Goal: Task Accomplishment & Management: Manage account settings

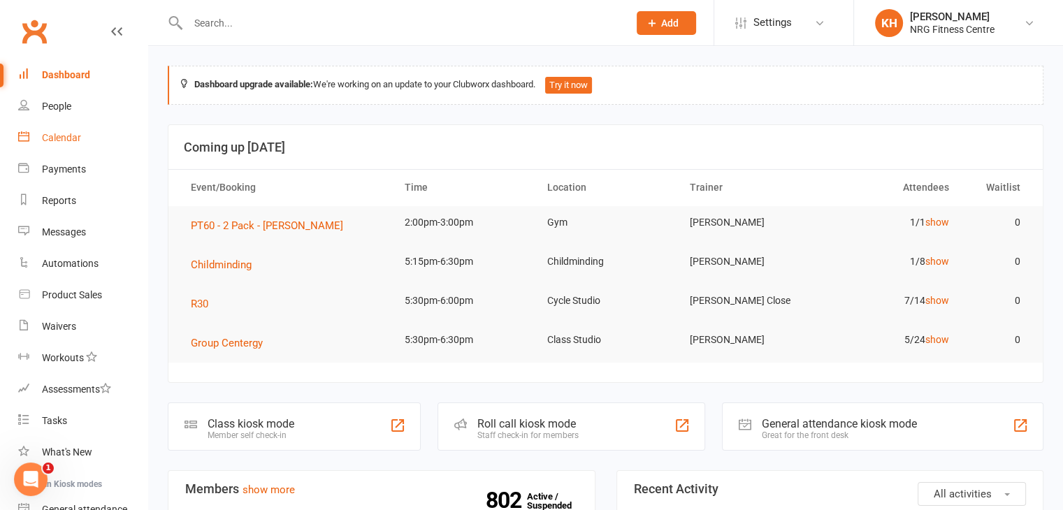
click at [52, 135] on div "Calendar" at bounding box center [61, 137] width 39 height 11
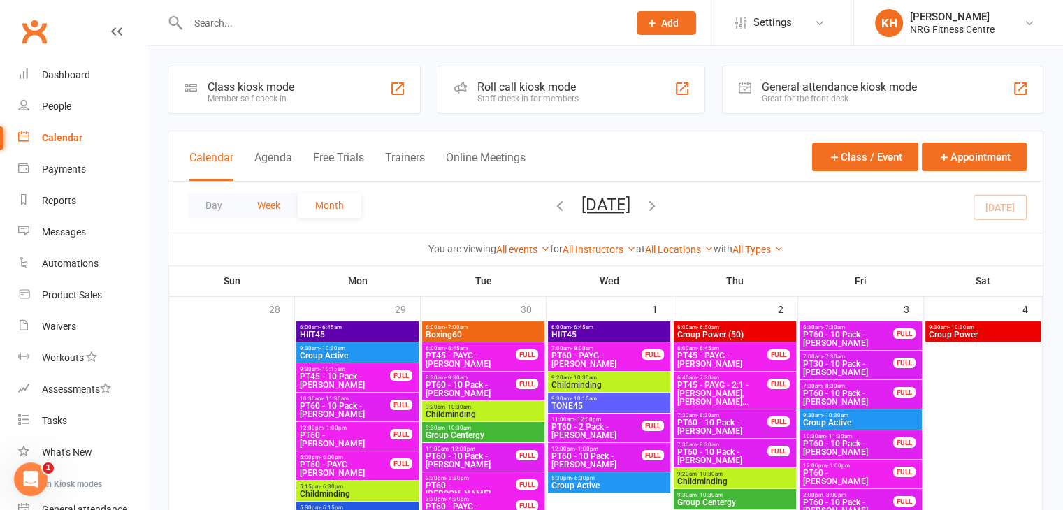
click at [268, 206] on button "Week" at bounding box center [269, 205] width 58 height 25
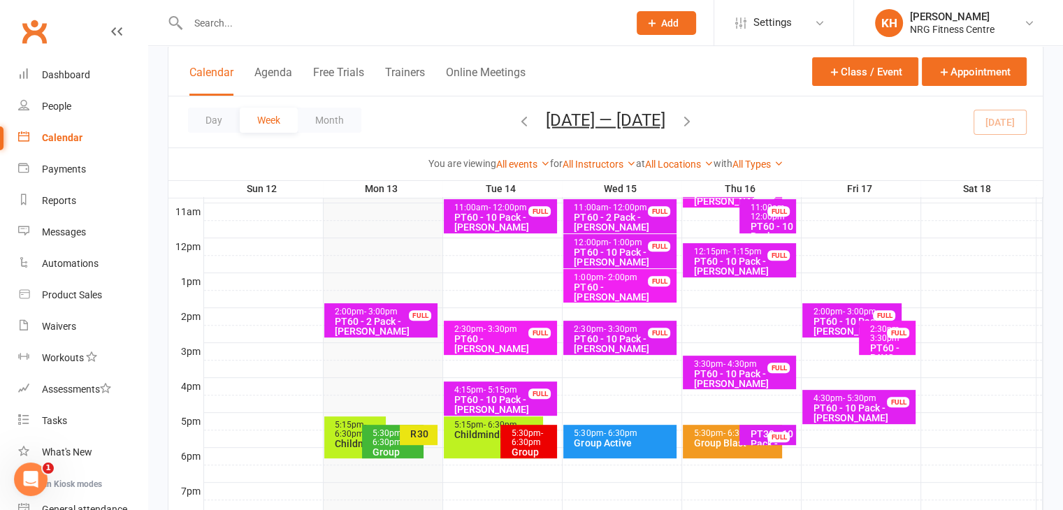
scroll to position [468, 0]
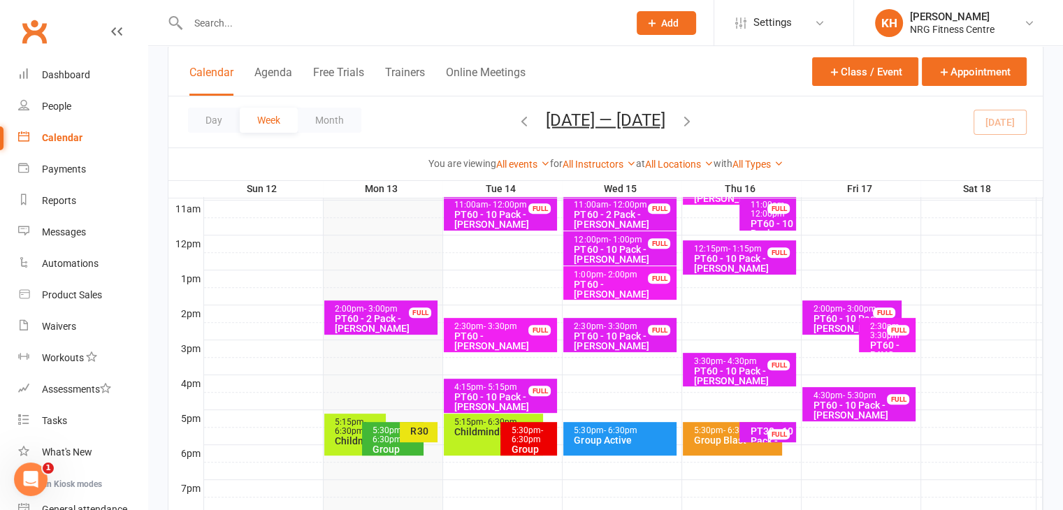
click at [333, 431] on div "5:15pm - 6:30pm Childminding" at bounding box center [355, 435] width 62 height 42
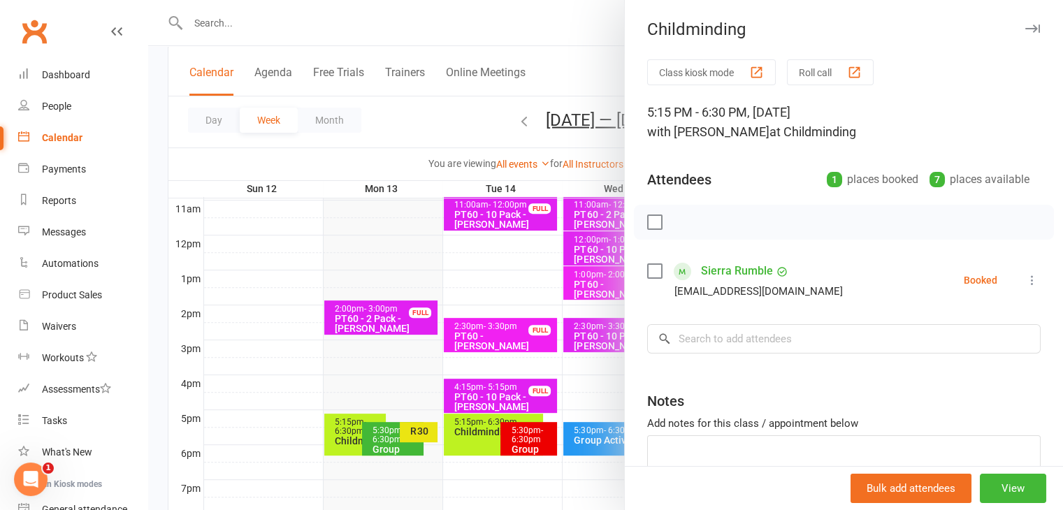
click at [1026, 31] on icon "button" at bounding box center [1033, 28] width 15 height 8
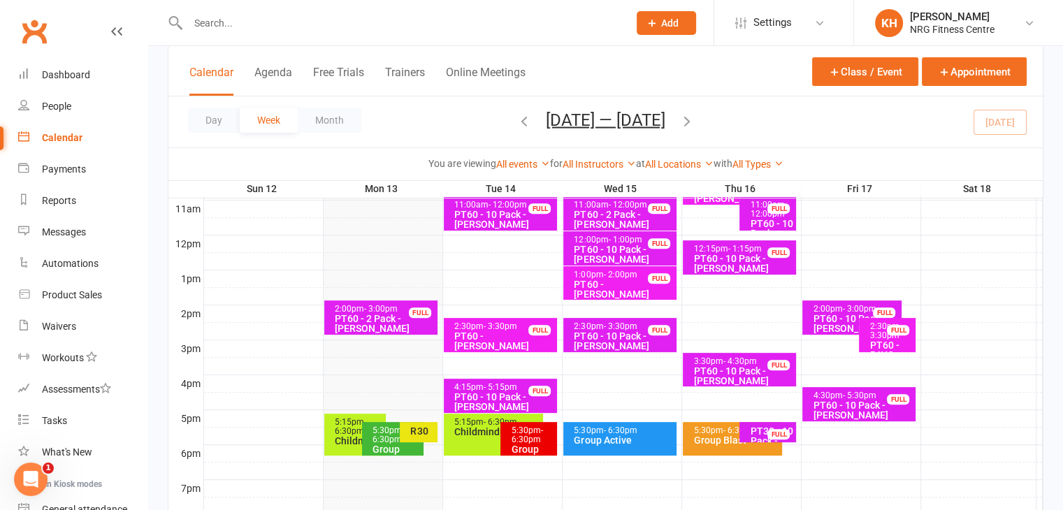
click at [377, 429] on div "5:30pm - 6:30pm" at bounding box center [396, 435] width 49 height 18
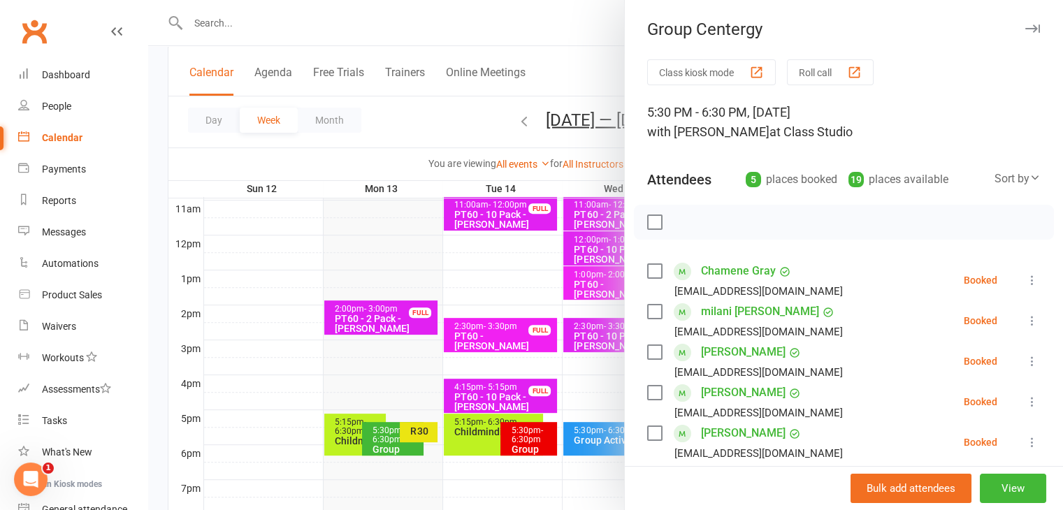
click at [1026, 27] on icon "button" at bounding box center [1033, 28] width 15 height 8
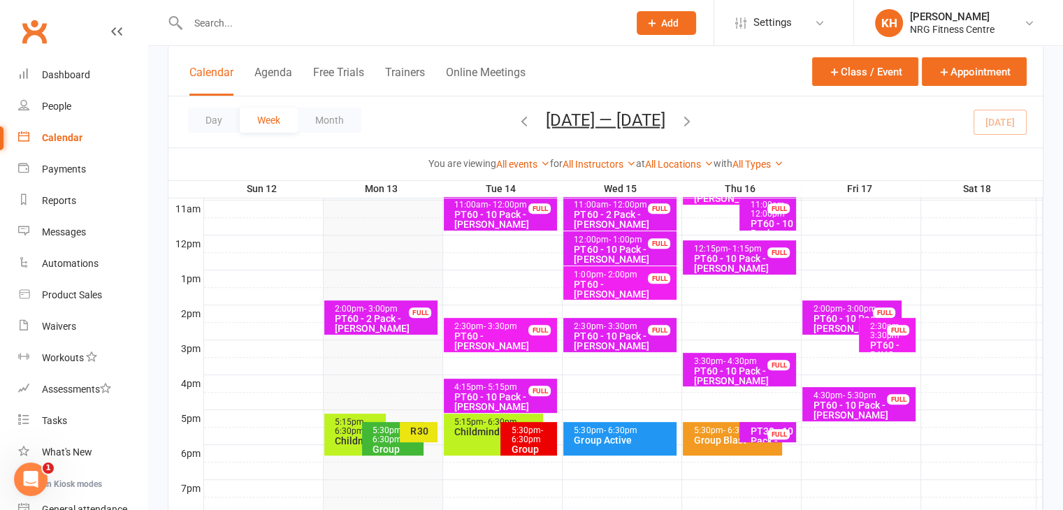
click at [423, 426] on div "R30" at bounding box center [422, 431] width 25 height 10
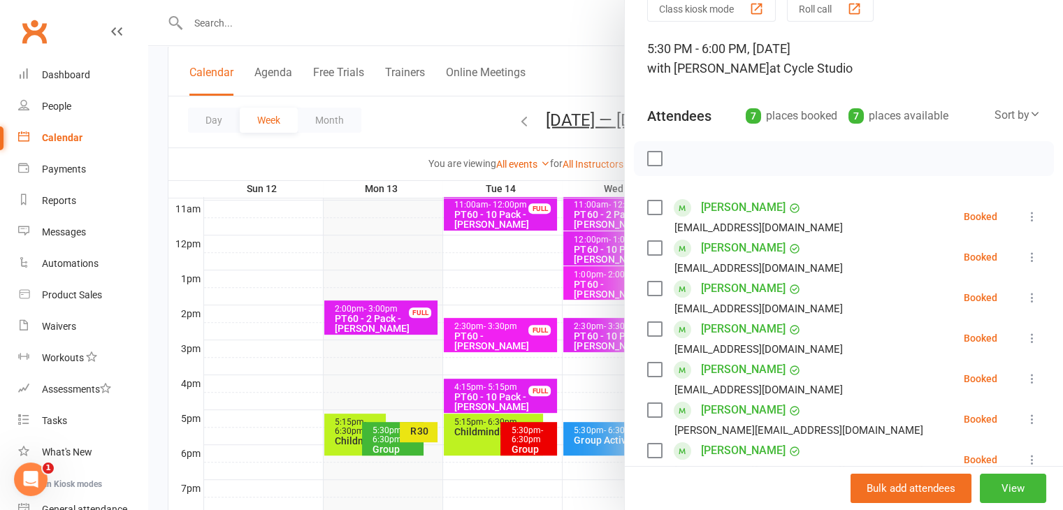
scroll to position [0, 0]
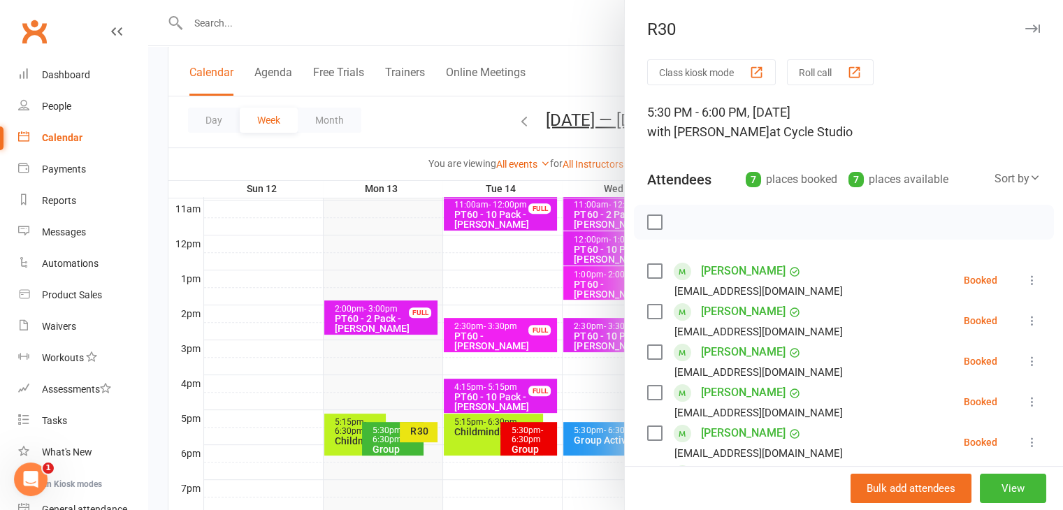
click at [1026, 27] on icon "button" at bounding box center [1033, 28] width 15 height 8
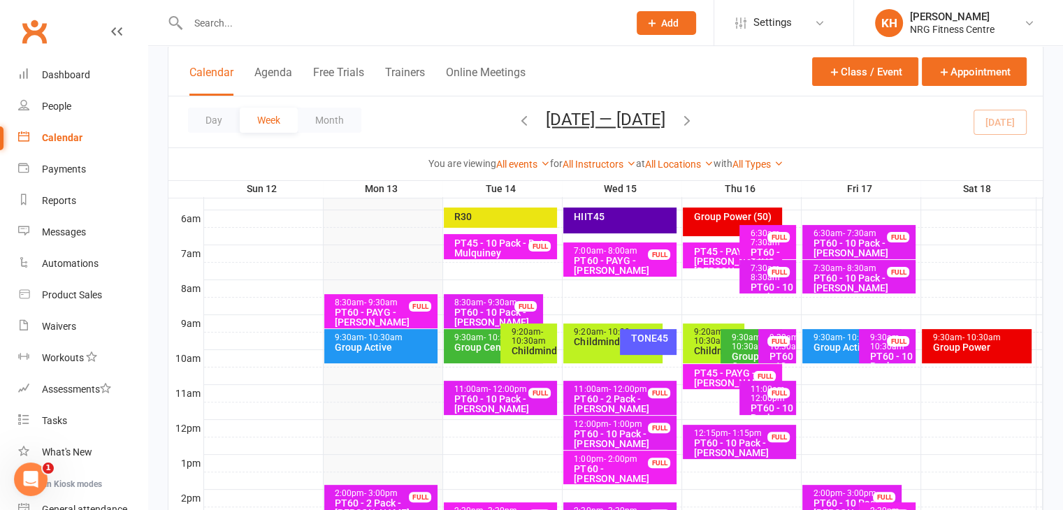
scroll to position [282, 0]
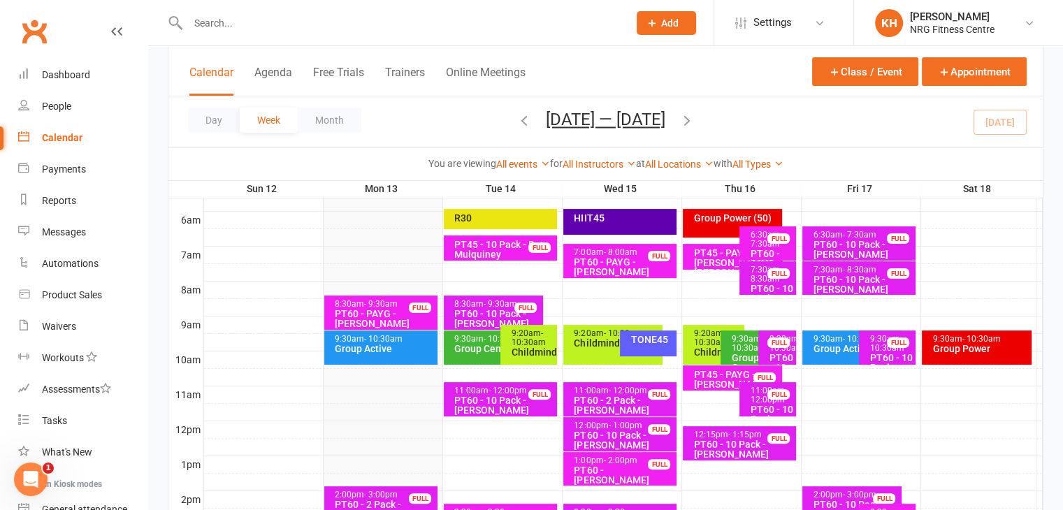
click at [485, 213] on div "R30" at bounding box center [504, 218] width 101 height 10
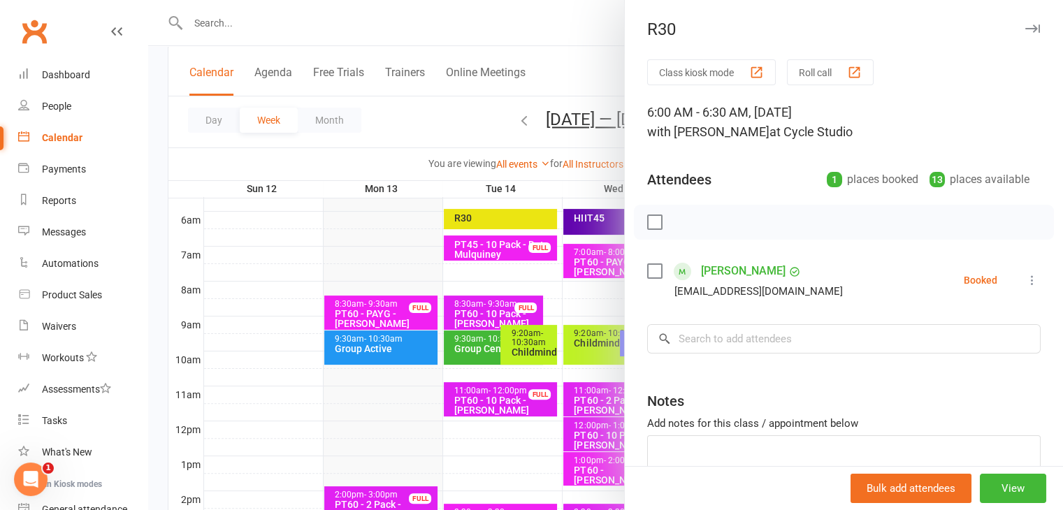
click at [1026, 31] on icon "button" at bounding box center [1033, 28] width 15 height 8
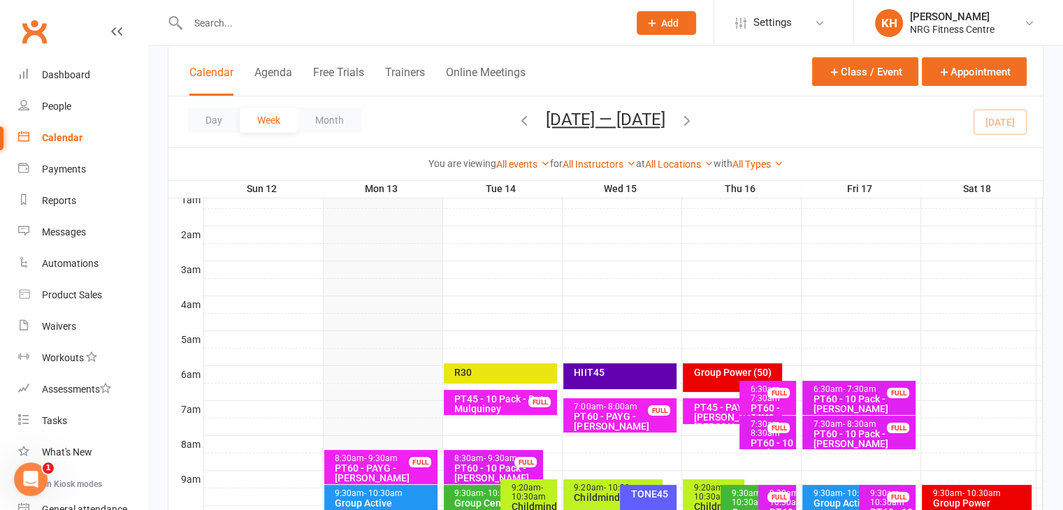
scroll to position [161, 0]
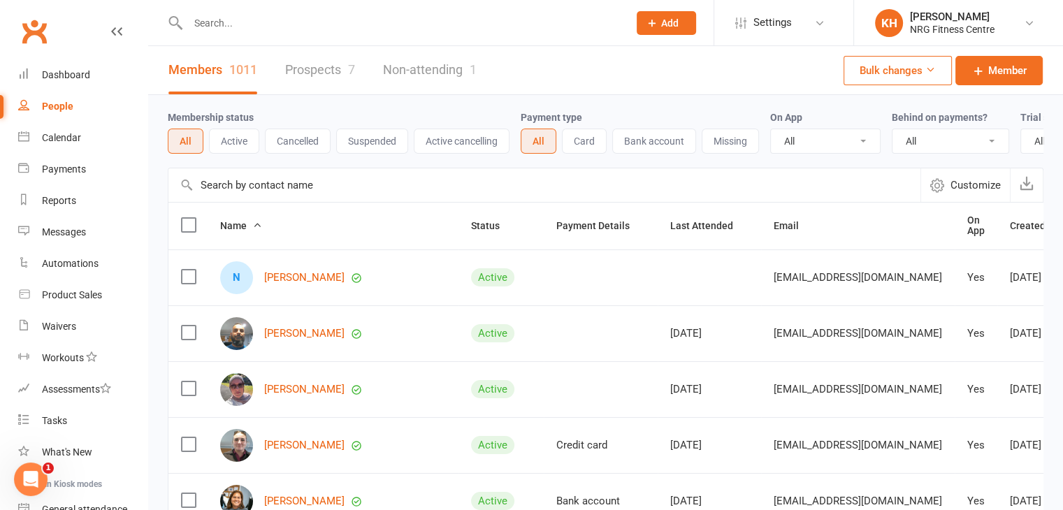
click at [231, 31] on input "text" at bounding box center [401, 23] width 435 height 20
type input "noah"
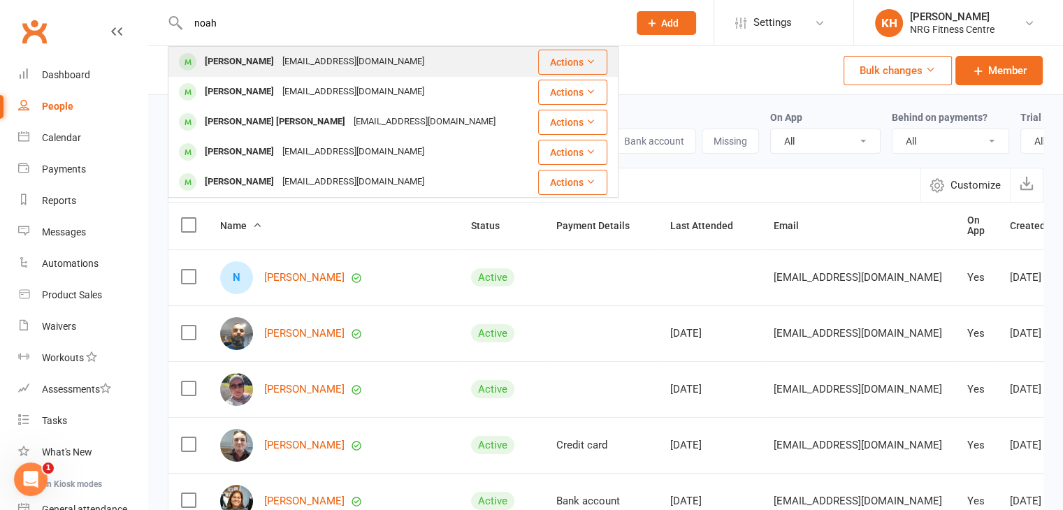
click at [192, 66] on span at bounding box center [187, 61] width 17 height 17
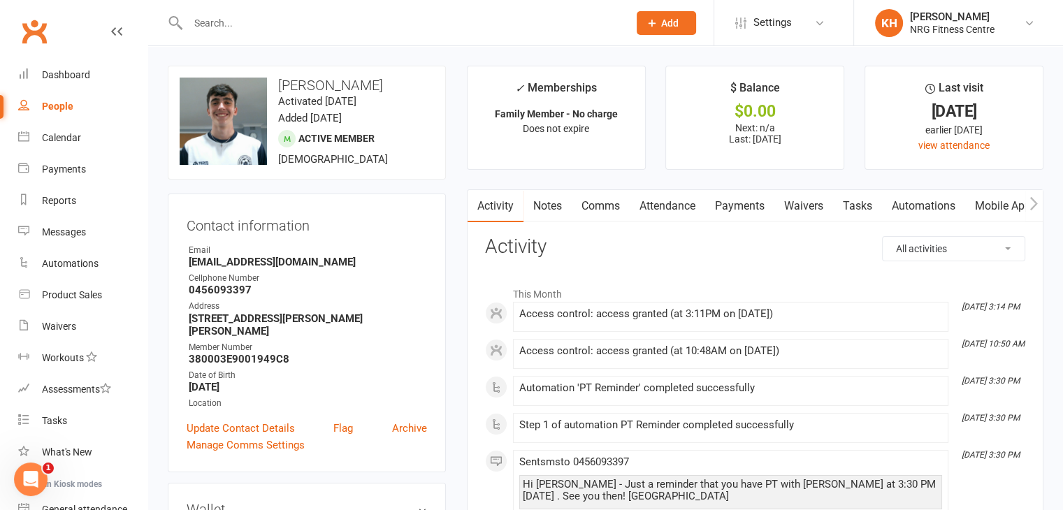
click at [652, 205] on link "Attendance" at bounding box center [668, 206] width 76 height 32
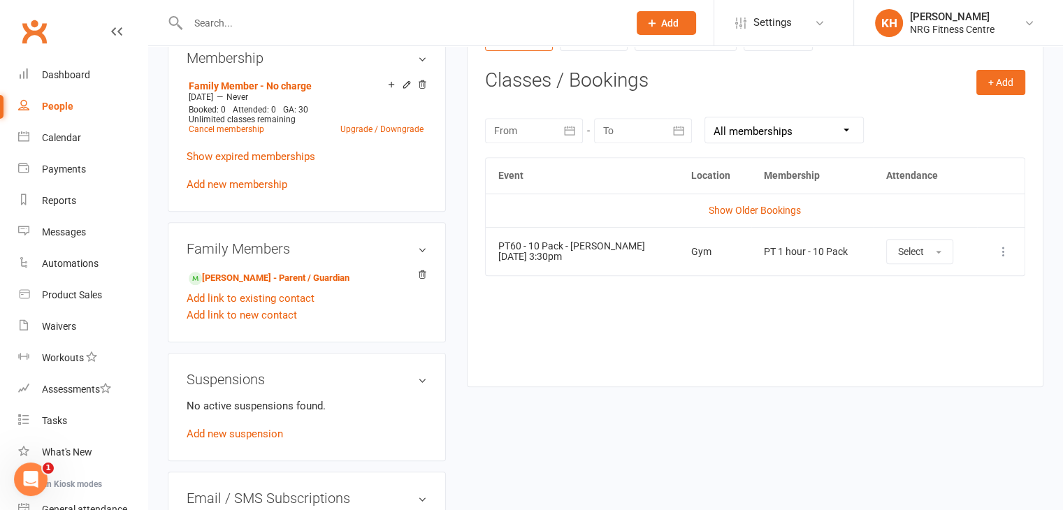
scroll to position [576, 0]
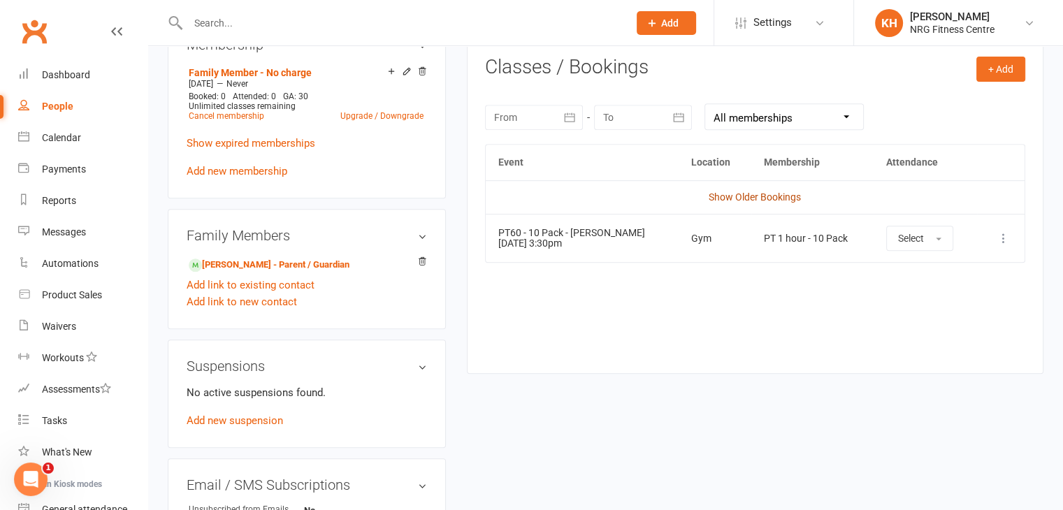
click at [772, 200] on link "Show Older Bookings" at bounding box center [755, 197] width 92 height 11
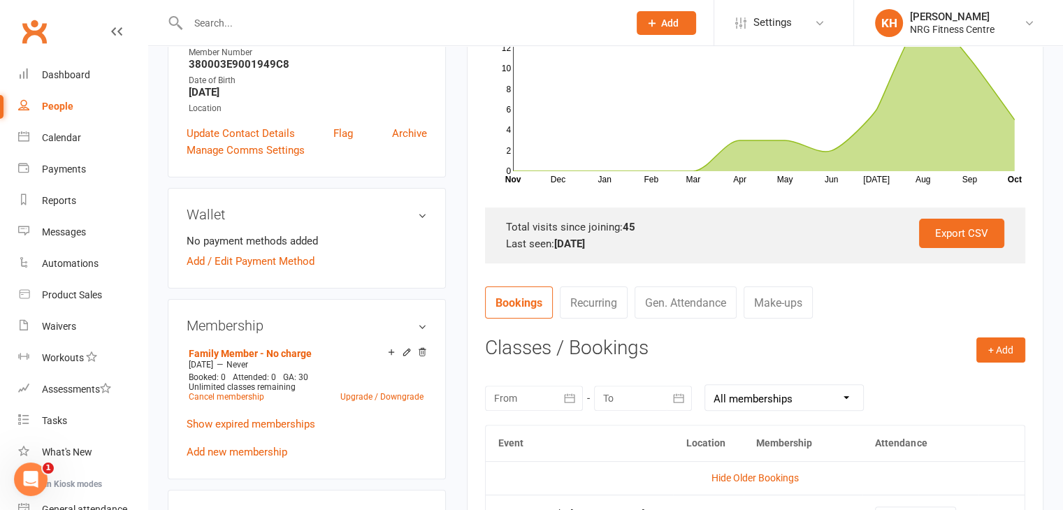
scroll to position [327, 0]
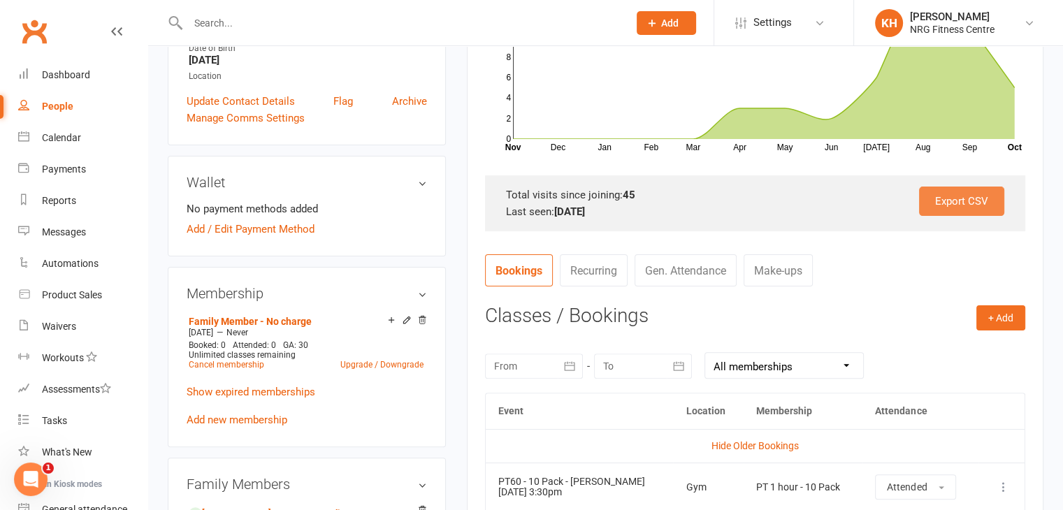
click at [953, 205] on link "Export CSV" at bounding box center [961, 201] width 85 height 29
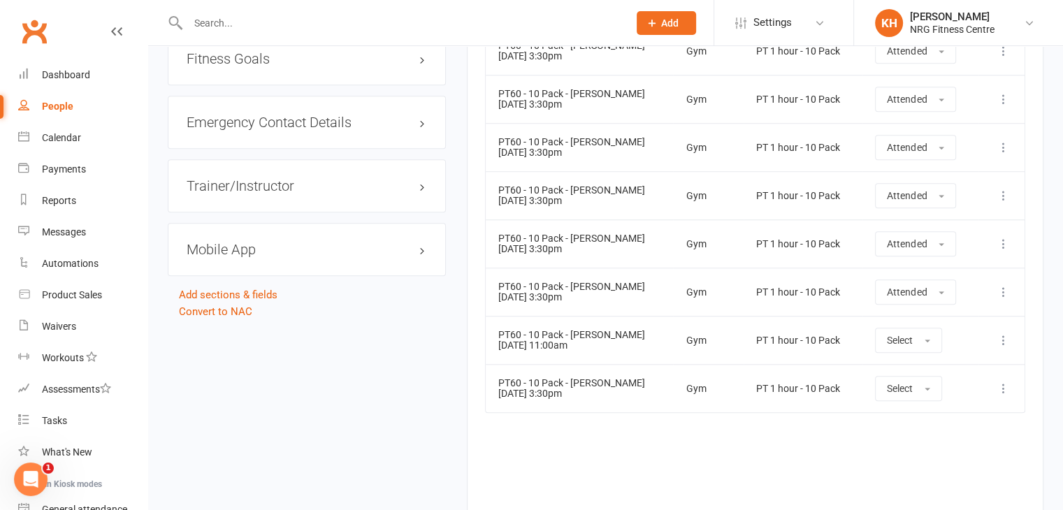
scroll to position [1199, 0]
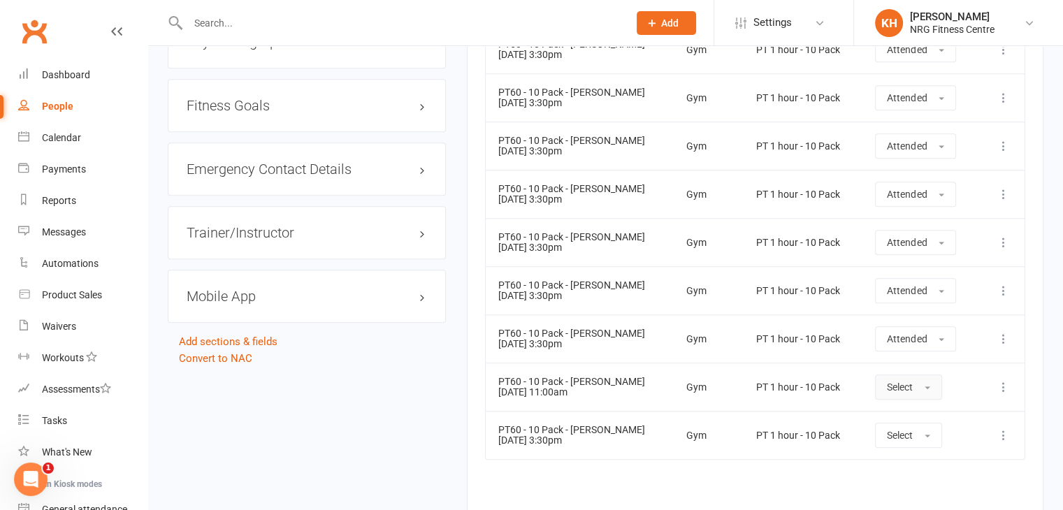
click at [922, 388] on button "Select" at bounding box center [908, 387] width 67 height 25
click at [903, 413] on span "Attended" at bounding box center [908, 419] width 42 height 13
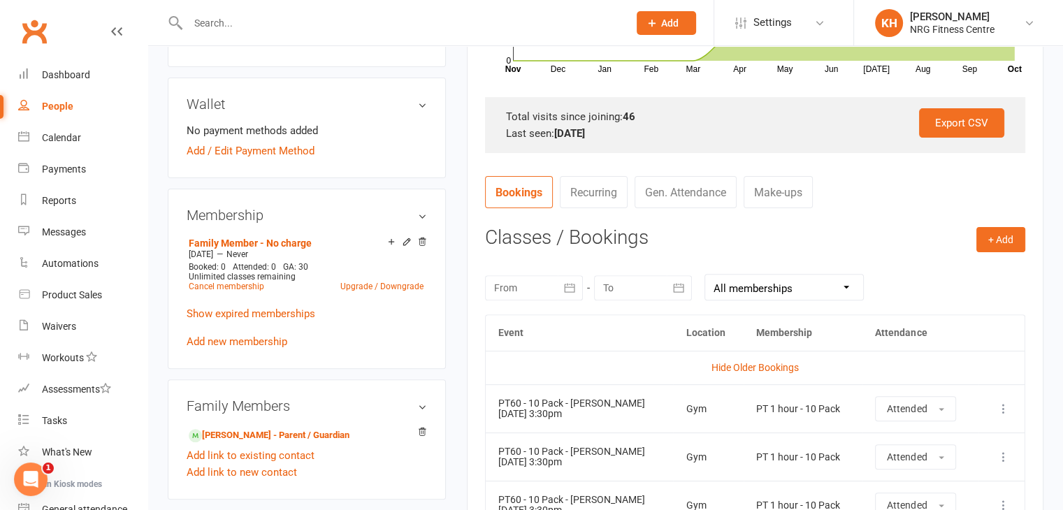
scroll to position [375, 0]
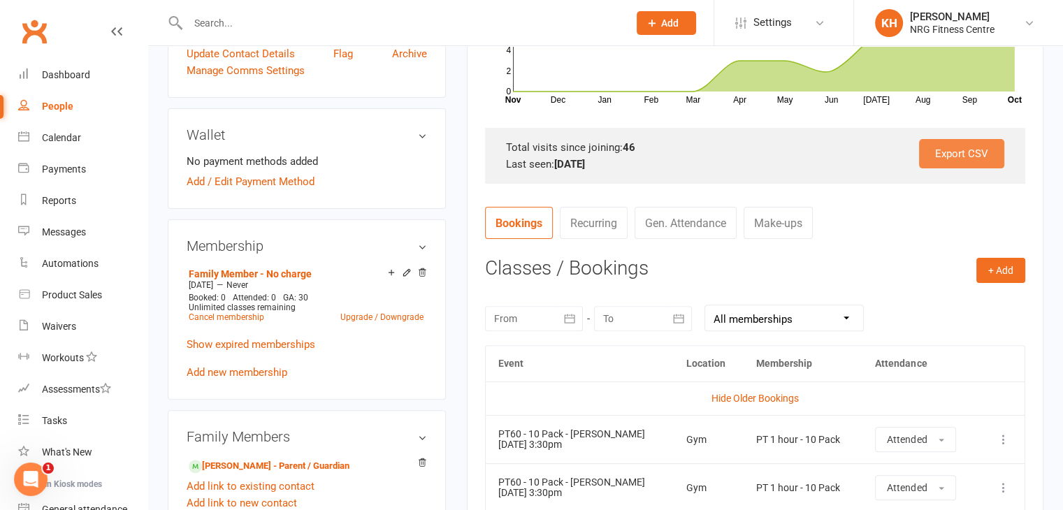
click at [935, 143] on link "Export CSV" at bounding box center [961, 153] width 85 height 29
